Goal: Task Accomplishment & Management: Manage account settings

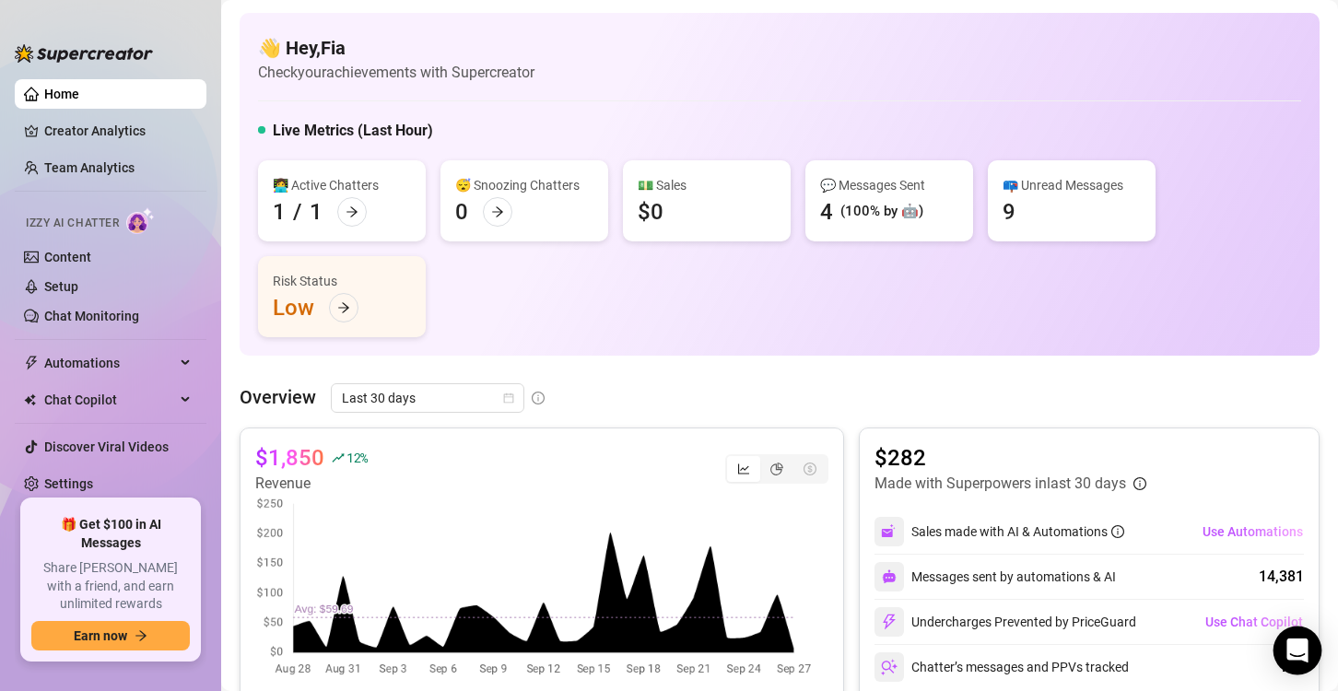
click at [1315, 654] on div "Open Intercom Messenger" at bounding box center [1298, 651] width 49 height 49
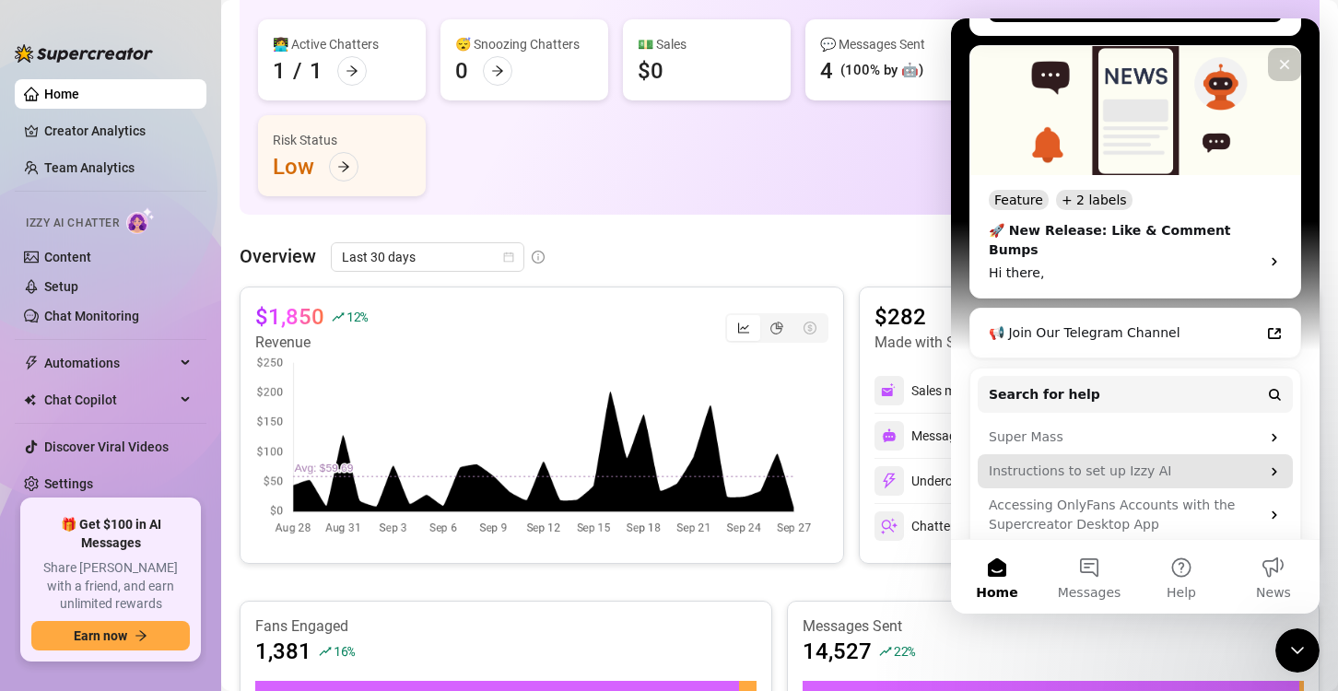
scroll to position [431, 0]
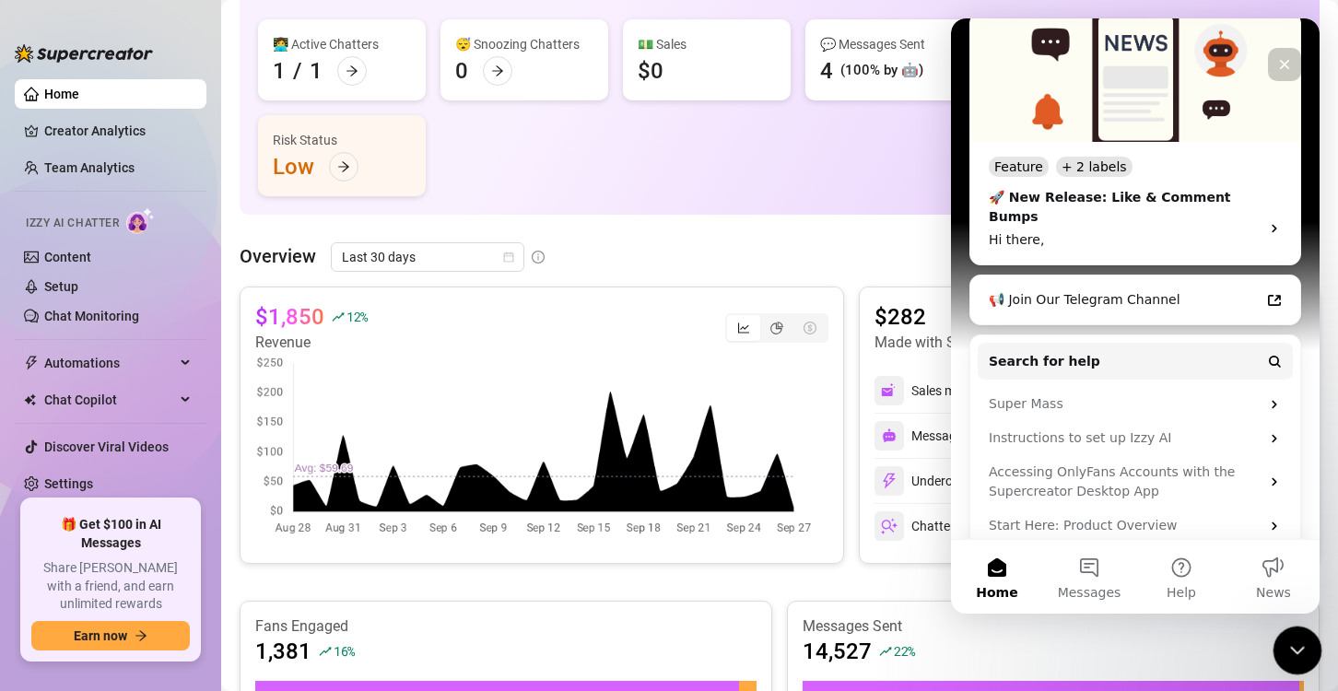
click at [1280, 642] on div "Close Intercom Messenger" at bounding box center [1295, 648] width 44 height 44
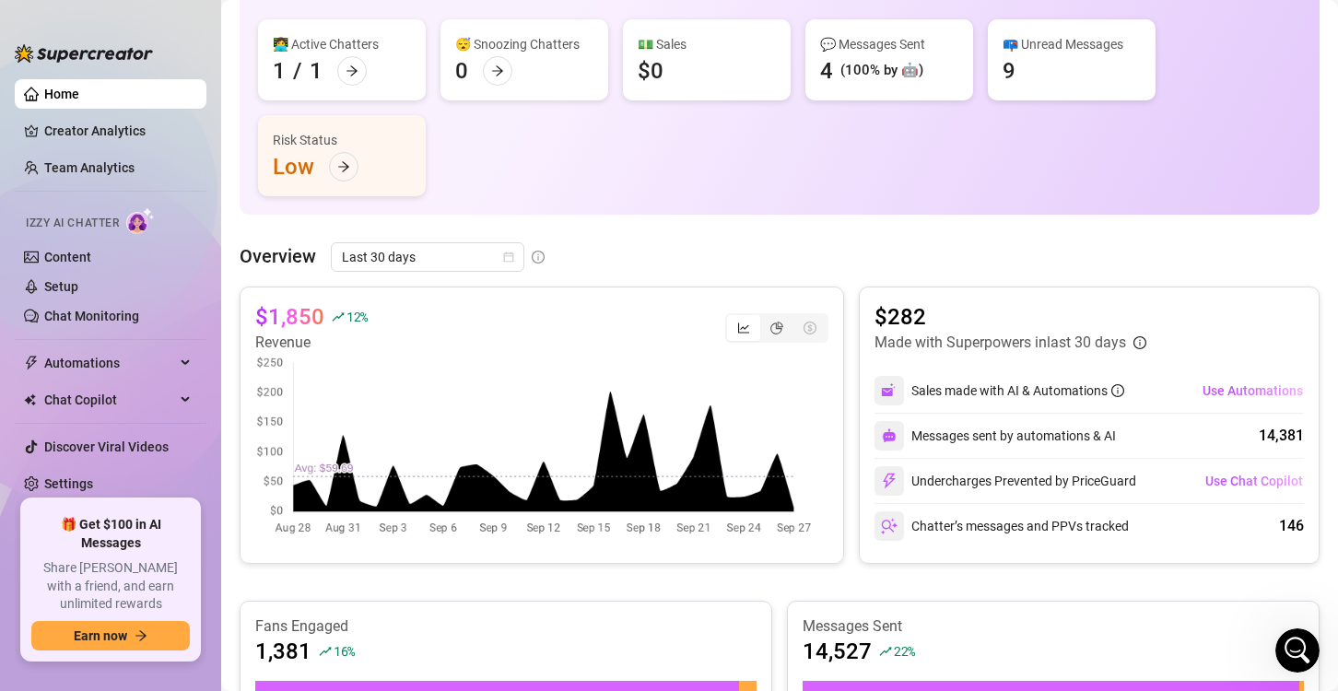
scroll to position [0, 0]
click at [78, 290] on link "Setup" at bounding box center [61, 286] width 34 height 15
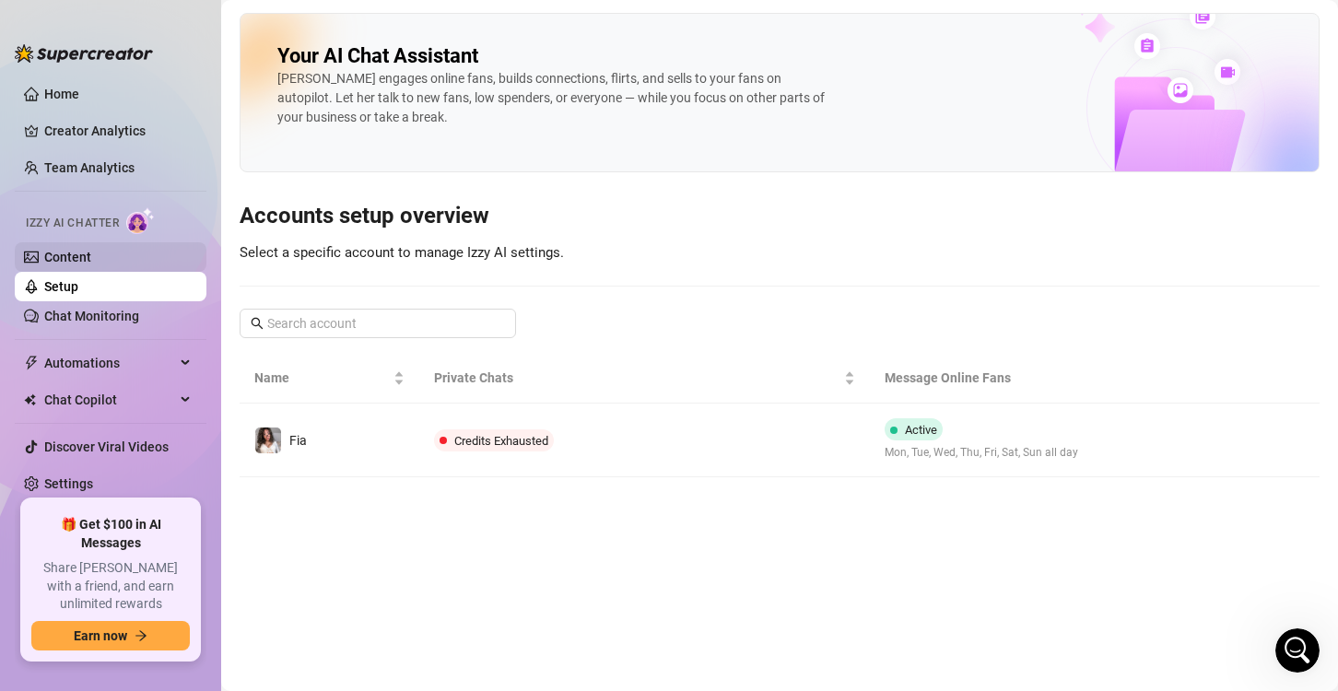
click at [91, 262] on link "Content" at bounding box center [67, 257] width 47 height 15
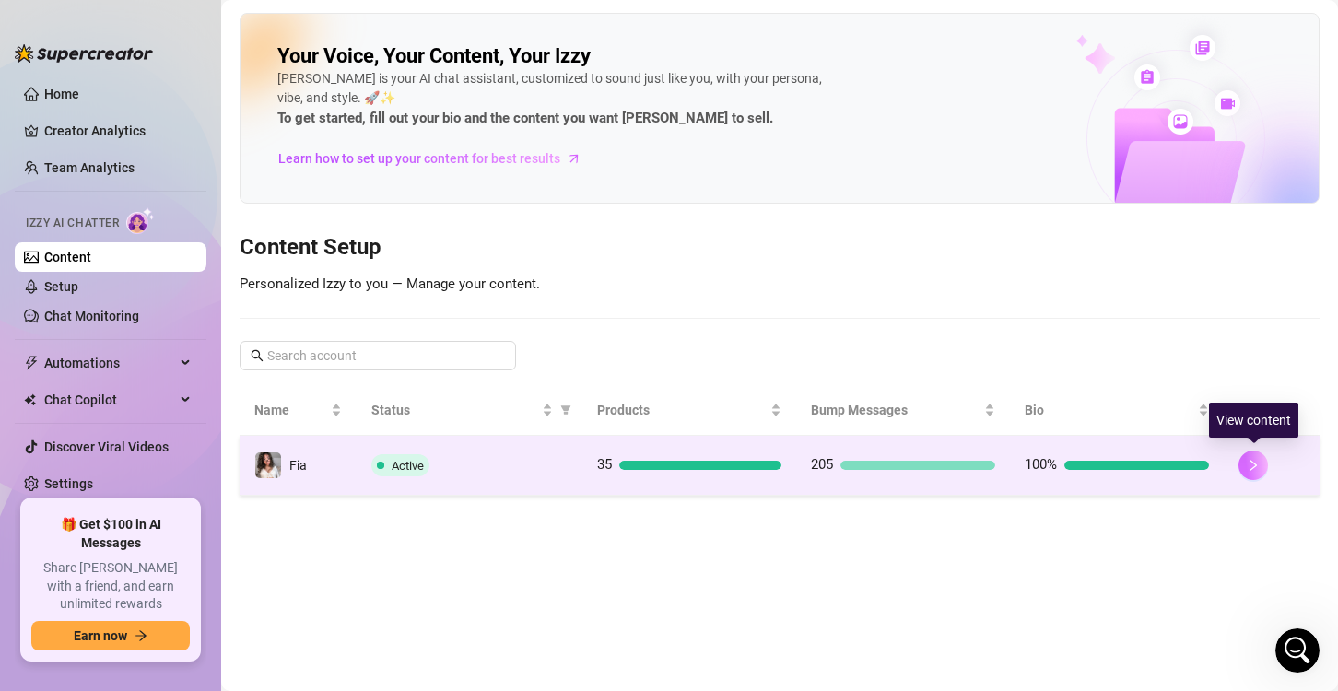
click at [1259, 456] on button "button" at bounding box center [1253, 465] width 29 height 29
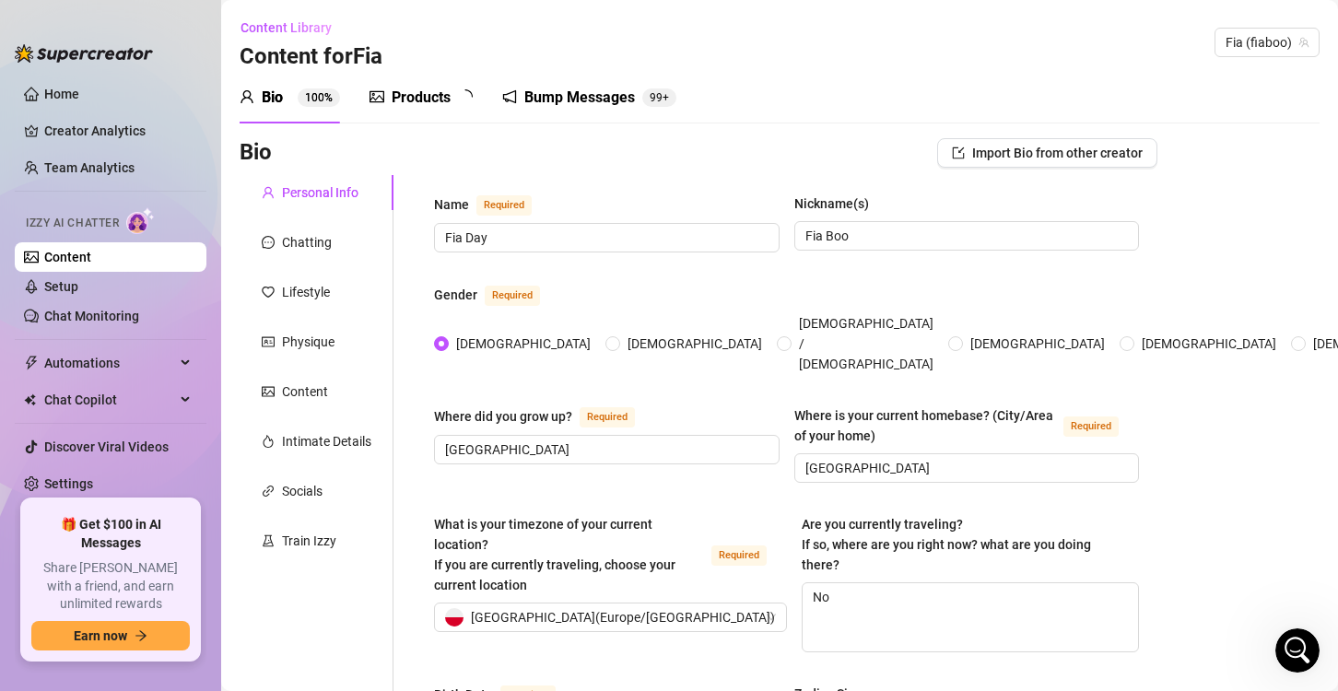
radio input "true"
type input "[DATE]"
click at [441, 107] on div "Products" at bounding box center [421, 98] width 59 height 22
click at [548, 107] on div "Bump Messages" at bounding box center [592, 98] width 111 height 22
